Goal: Information Seeking & Learning: Learn about a topic

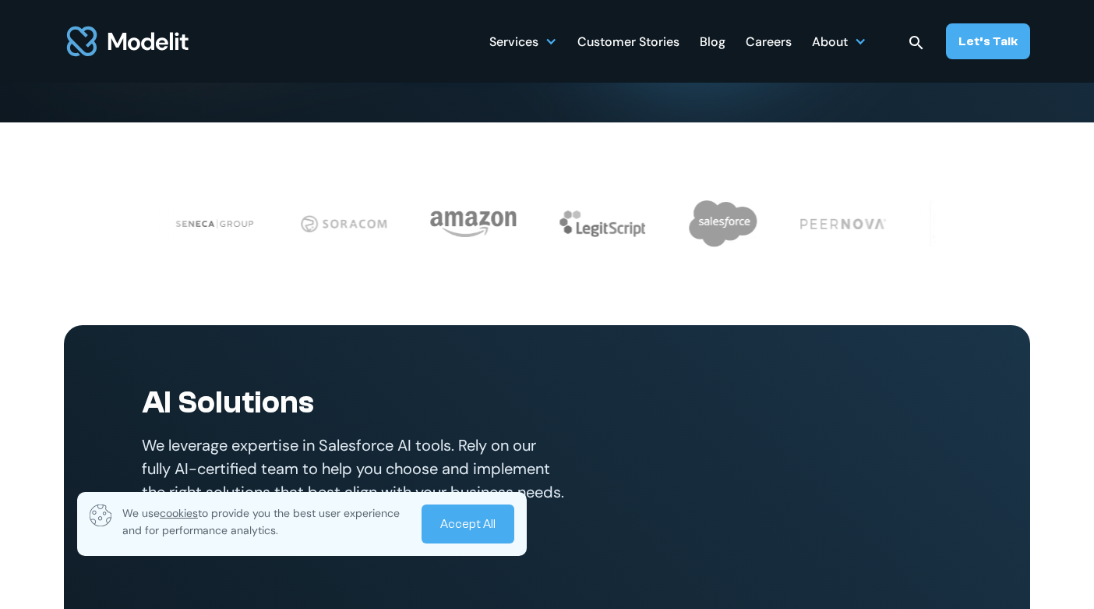
scroll to position [553, 0]
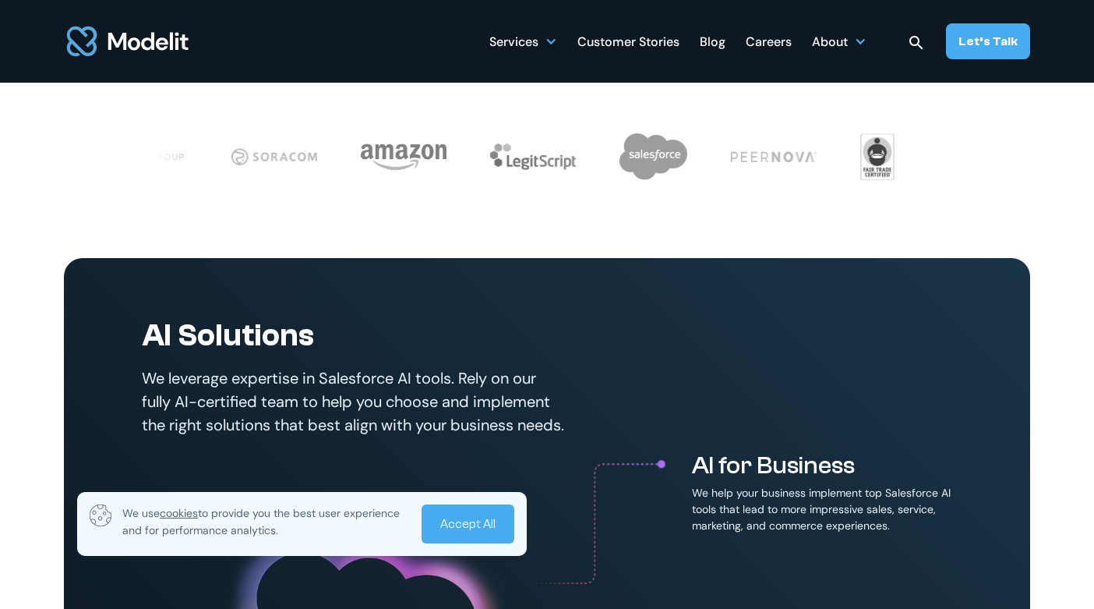
click at [461, 527] on link "Accept All" at bounding box center [468, 523] width 93 height 39
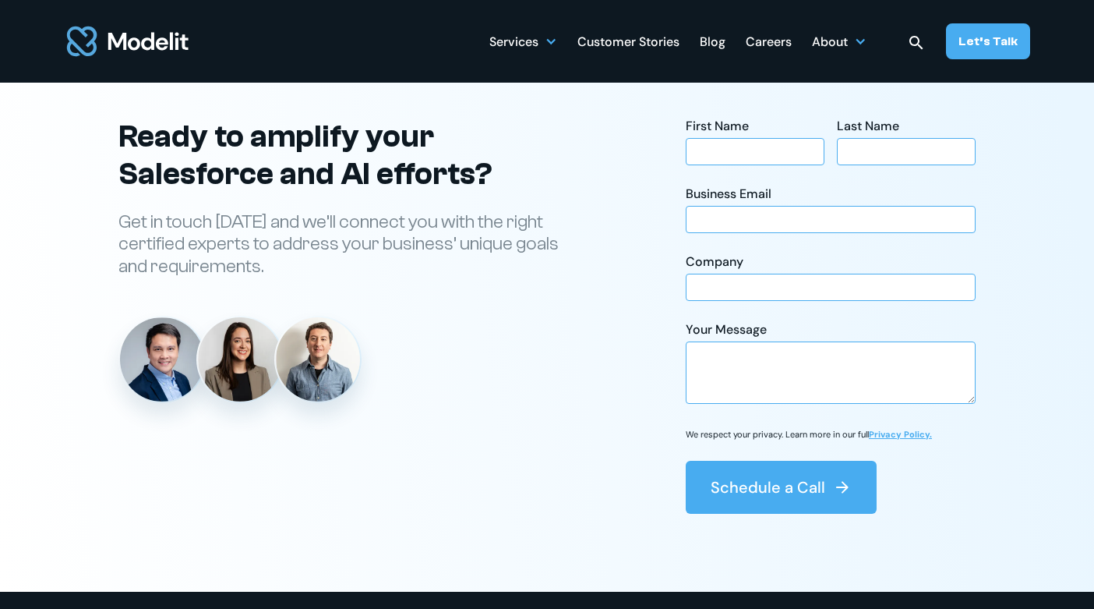
scroll to position [5465, 0]
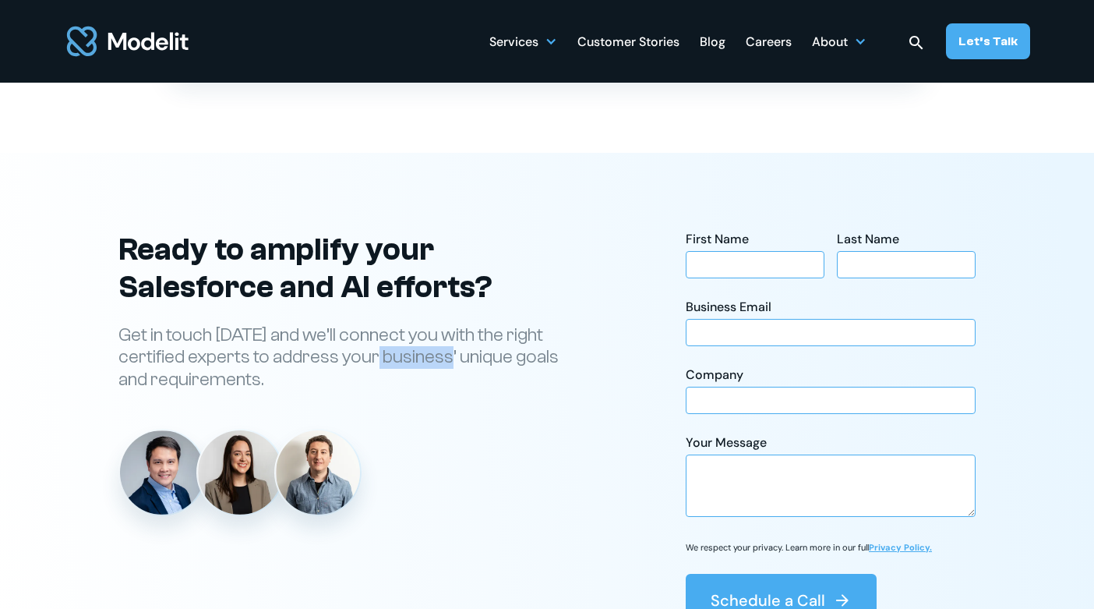
drag, startPoint x: 383, startPoint y: 381, endPoint x: 457, endPoint y: 381, distance: 73.3
click at [457, 381] on p "Get in touch [DATE] and we’ll connect you with the right certified experts to a…" at bounding box center [348, 357] width 460 height 67
click at [461, 390] on p "Get in touch [DATE] and we’ll connect you with the right certified experts to a…" at bounding box center [348, 357] width 460 height 67
drag, startPoint x: 380, startPoint y: 376, endPoint x: 449, endPoint y: 374, distance: 68.6
click at [448, 374] on p "Get in touch [DATE] and we’ll connect you with the right certified experts to a…" at bounding box center [348, 357] width 460 height 67
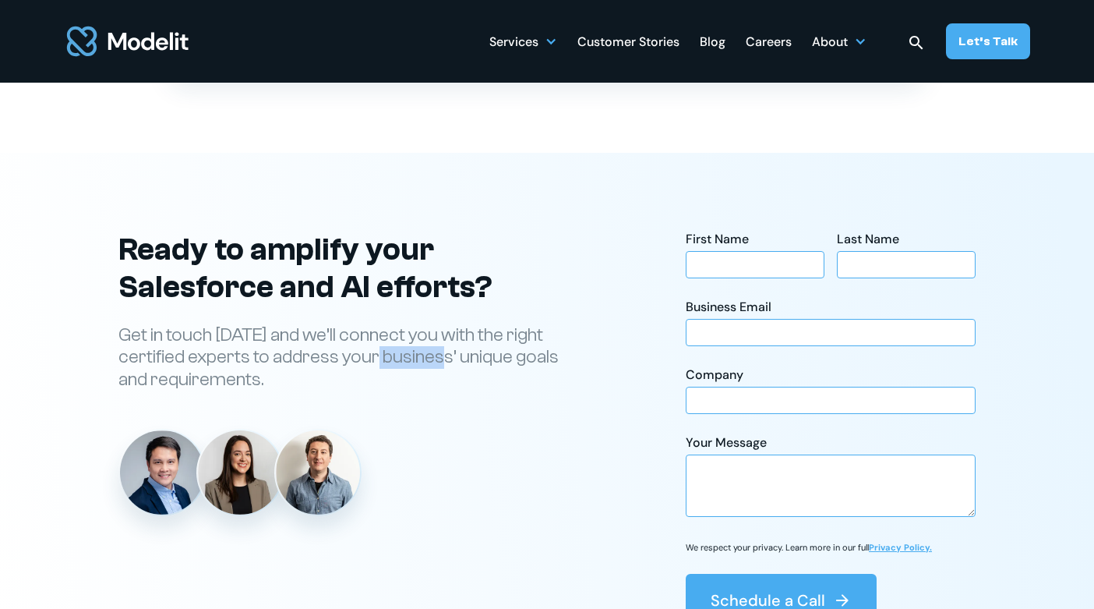
drag, startPoint x: 450, startPoint y: 376, endPoint x: 383, endPoint y: 373, distance: 67.9
click at [383, 373] on p "Get in touch [DATE] and we’ll connect you with the right certified experts to a…" at bounding box center [348, 357] width 460 height 67
click at [429, 384] on p "Get in touch [DATE] and we’ll connect you with the right certified experts to a…" at bounding box center [348, 357] width 460 height 67
drag, startPoint x: 450, startPoint y: 387, endPoint x: 390, endPoint y: 383, distance: 60.1
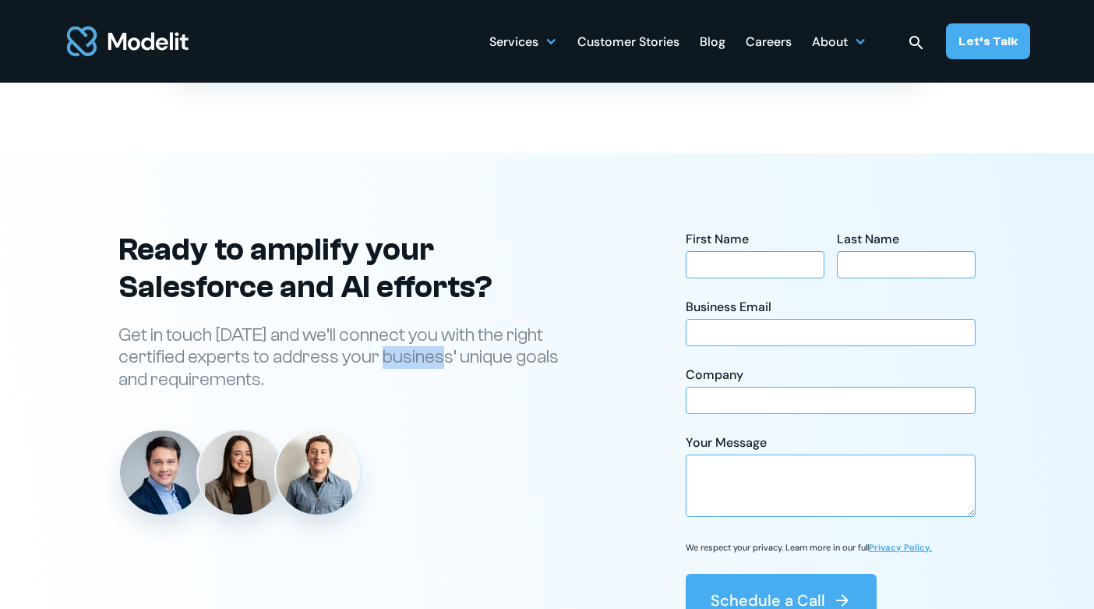
click at [390, 383] on p "Get in touch [DATE] and we’ll connect you with the right certified experts to a…" at bounding box center [348, 357] width 460 height 67
drag, startPoint x: 386, startPoint y: 381, endPoint x: 455, endPoint y: 387, distance: 69.6
click at [454, 387] on p "Get in touch [DATE] and we’ll connect you with the right certified experts to a…" at bounding box center [348, 357] width 460 height 67
drag, startPoint x: 455, startPoint y: 387, endPoint x: 468, endPoint y: 395, distance: 15.4
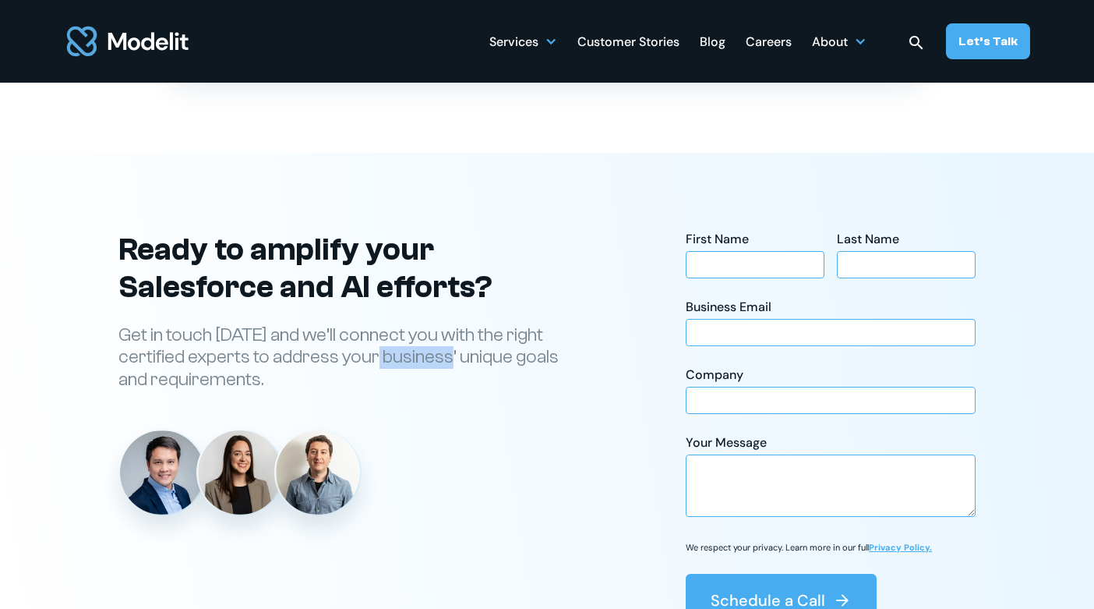
click at [455, 387] on p "Get in touch [DATE] and we’ll connect you with the right certified experts to a…" at bounding box center [348, 357] width 460 height 67
drag, startPoint x: 452, startPoint y: 386, endPoint x: 389, endPoint y: 375, distance: 64.1
click at [390, 376] on p "Get in touch [DATE] and we’ll connect you with the right certified experts to a…" at bounding box center [348, 357] width 460 height 67
click at [389, 375] on p "Get in touch [DATE] and we’ll connect you with the right certified experts to a…" at bounding box center [348, 357] width 460 height 67
drag, startPoint x: 386, startPoint y: 375, endPoint x: 455, endPoint y: 375, distance: 69.4
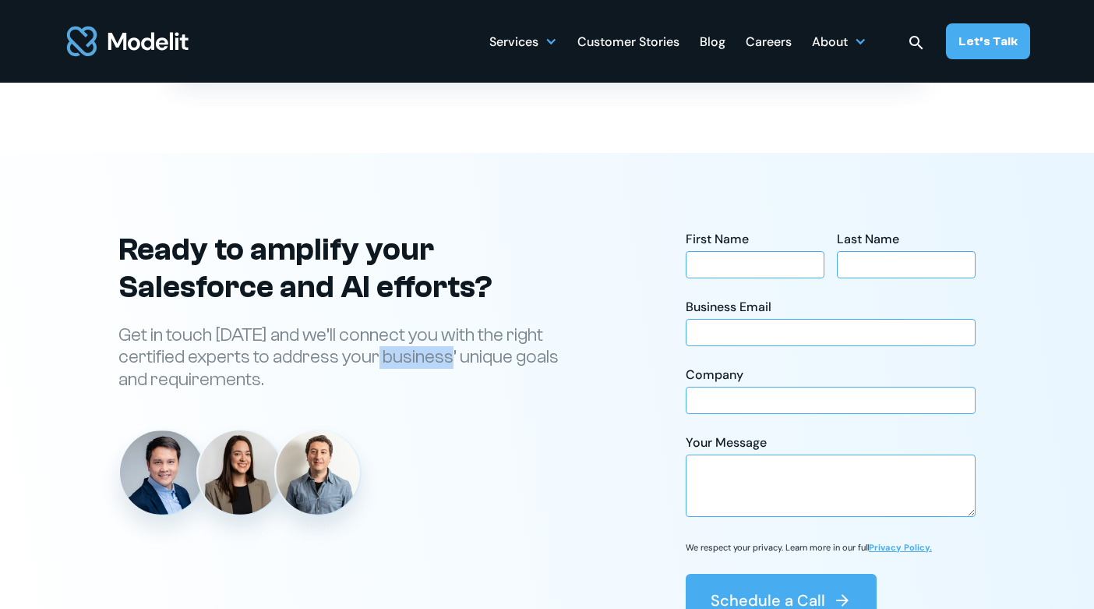
click at [455, 375] on p "Get in touch [DATE] and we’ll connect you with the right certified experts to a…" at bounding box center [348, 357] width 460 height 67
click at [416, 381] on p "Get in touch [DATE] and we’ll connect you with the right certified experts to a…" at bounding box center [348, 357] width 460 height 67
click at [419, 385] on p "Get in touch [DATE] and we’ll connect you with the right certified experts to a…" at bounding box center [348, 357] width 460 height 67
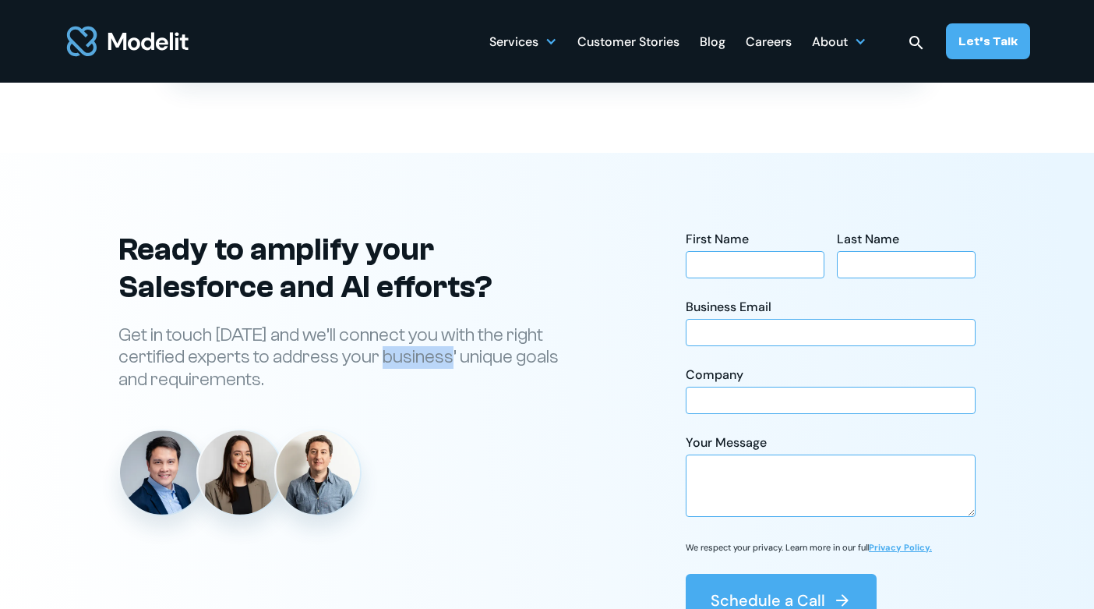
drag, startPoint x: 389, startPoint y: 382, endPoint x: 458, endPoint y: 378, distance: 69.5
click at [457, 377] on p "Get in touch [DATE] and we’ll connect you with the right certified experts to a…" at bounding box center [348, 357] width 460 height 67
click at [440, 383] on p "Get in touch [DATE] and we’ll connect you with the right certified experts to a…" at bounding box center [348, 357] width 460 height 67
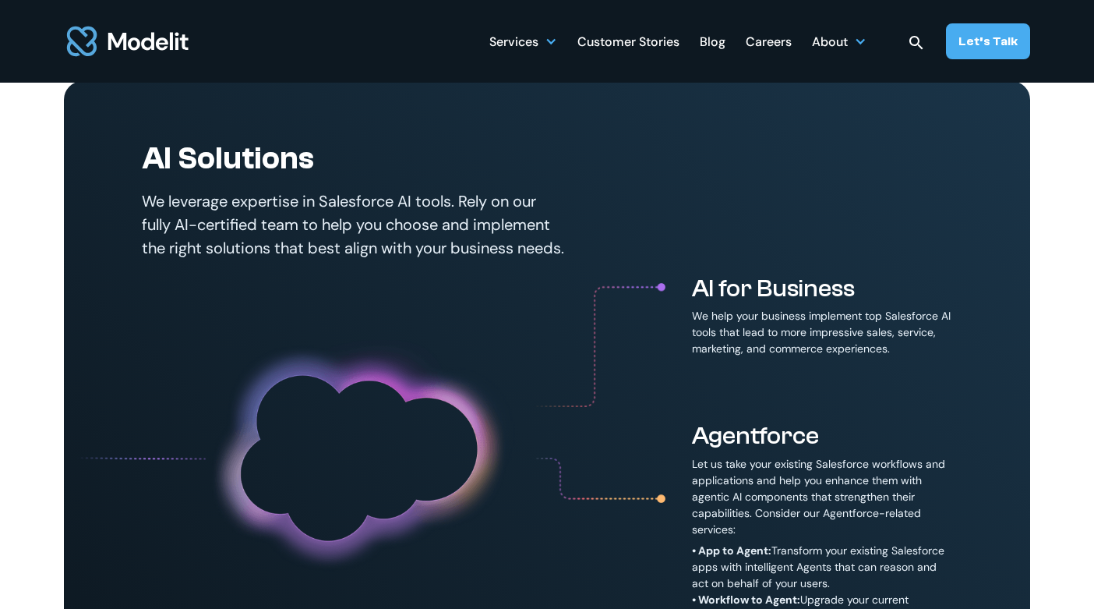
scroll to position [694, 0]
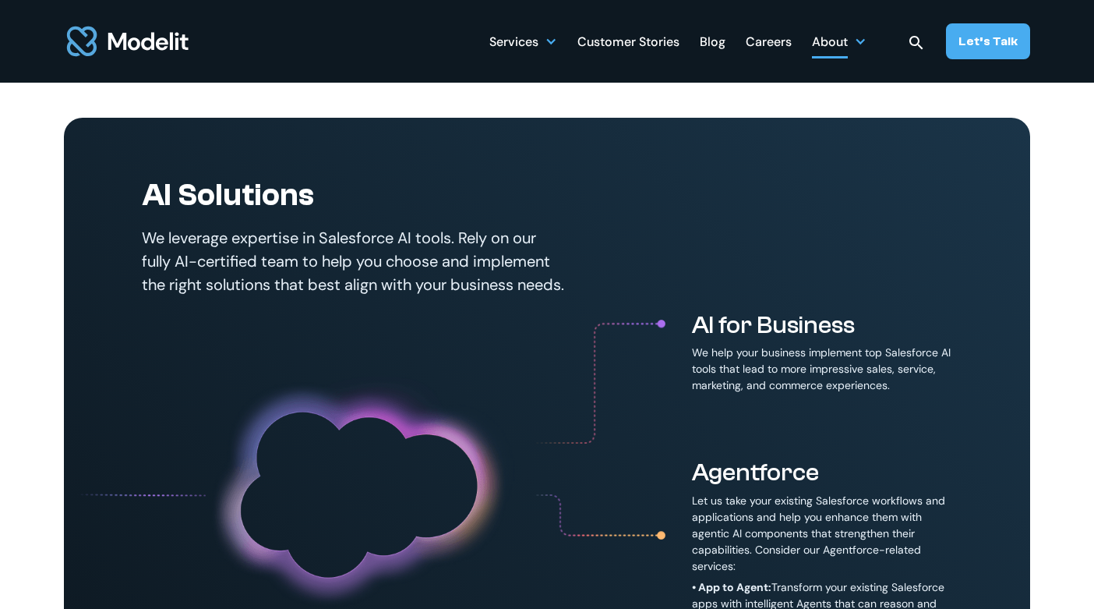
click at [867, 45] on div at bounding box center [860, 41] width 12 height 12
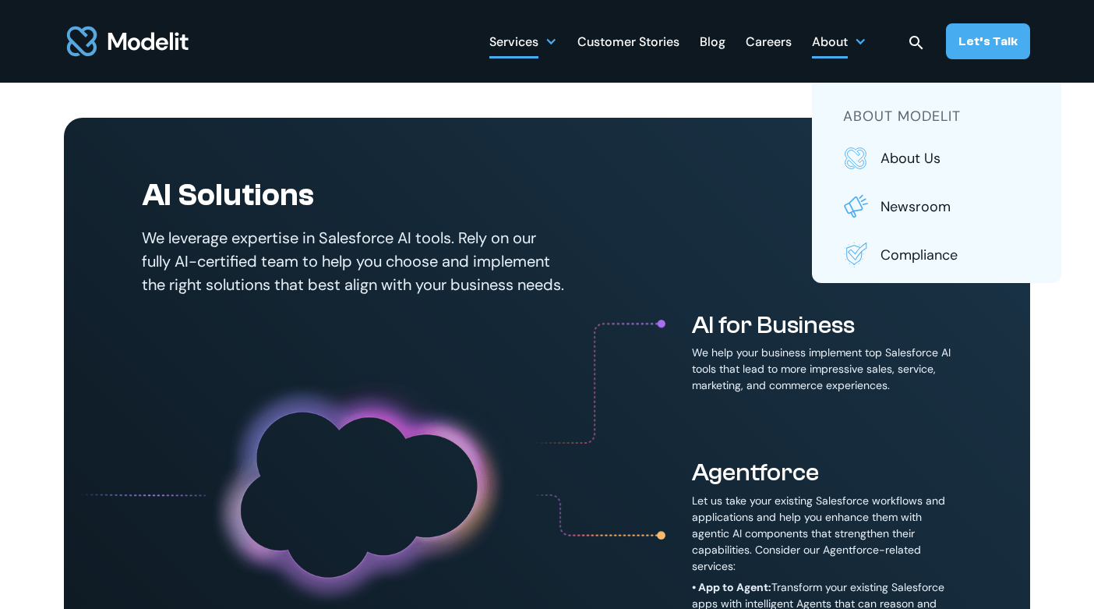
click at [545, 39] on div "Services" at bounding box center [523, 41] width 68 height 30
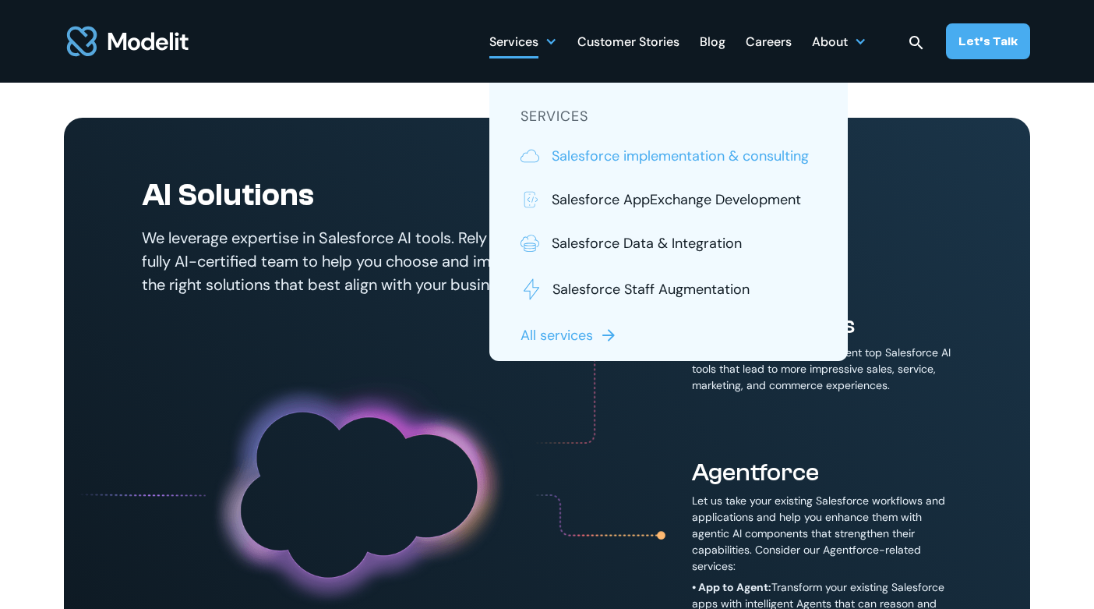
click at [657, 161] on p "Salesforce implementation & consulting" at bounding box center [680, 156] width 257 height 20
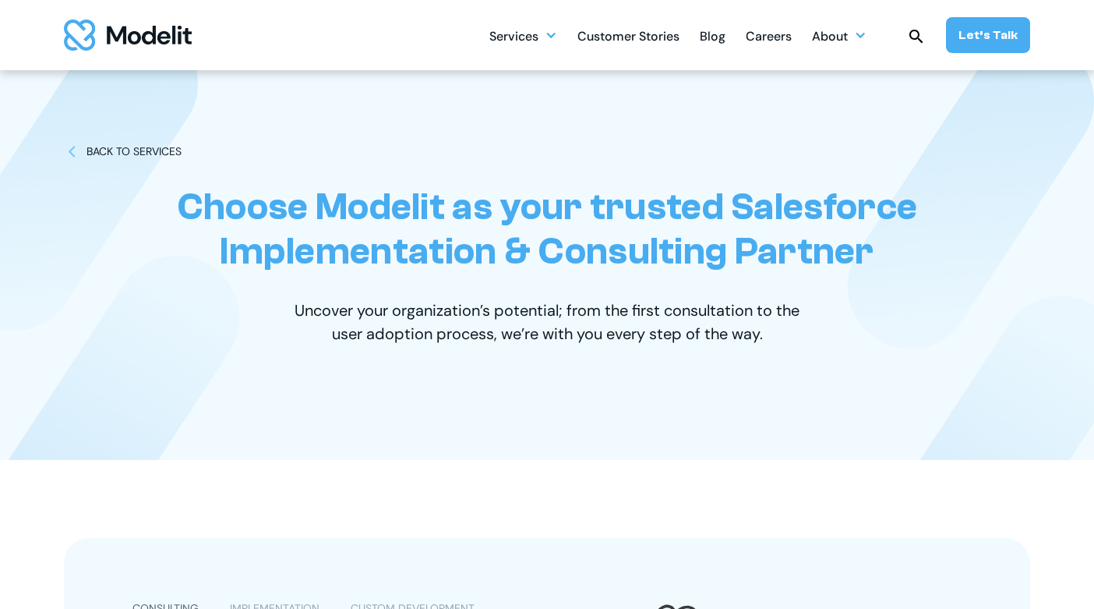
drag, startPoint x: 142, startPoint y: 27, endPoint x: 128, endPoint y: 31, distance: 14.6
click at [141, 27] on img "home" at bounding box center [128, 34] width 128 height 31
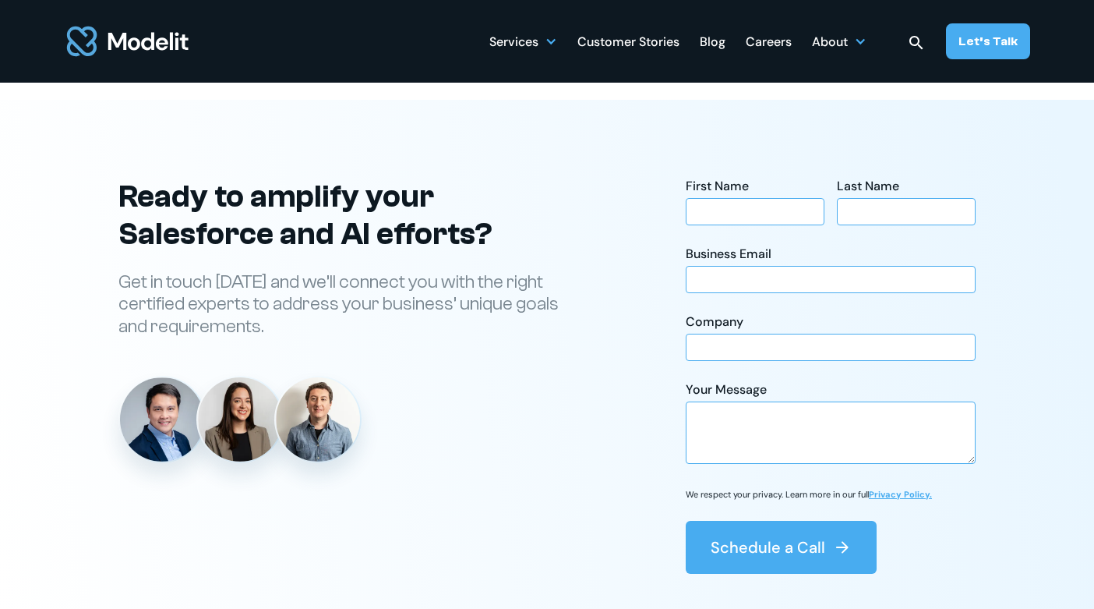
scroll to position [5531, 0]
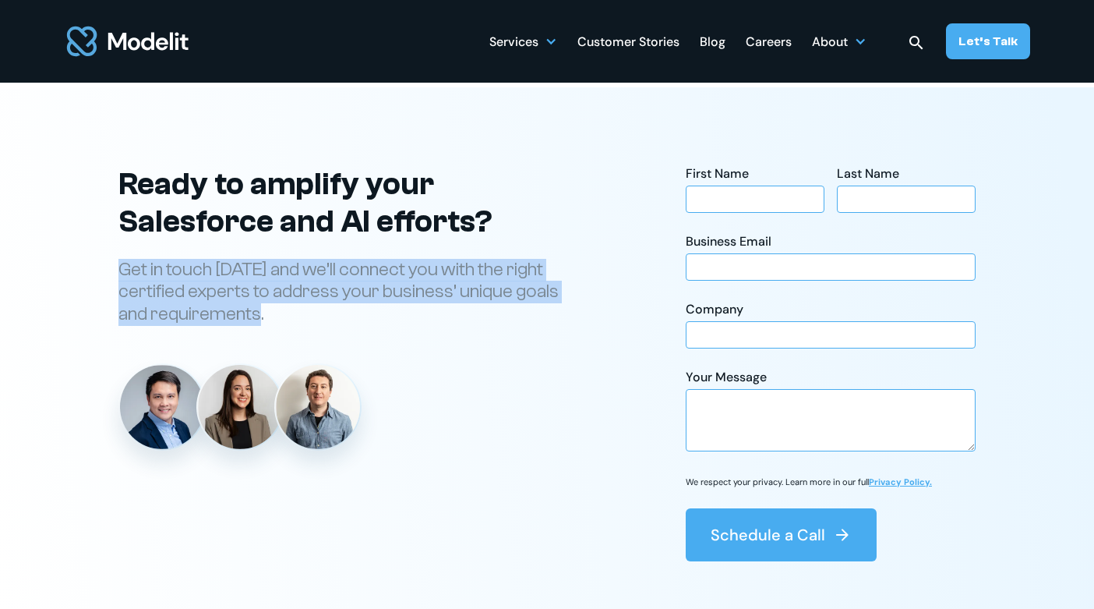
drag, startPoint x: 274, startPoint y: 344, endPoint x: 111, endPoint y: 295, distance: 169.4
click at [111, 295] on div "Ready to grow your company? Let’s talk sales! Reach out [DATE] and we’ll connec…" at bounding box center [547, 363] width 1029 height 396
copy p "Get in touch [DATE] and we’ll connect you with the right certified experts to a…"
